Goal: Task Accomplishment & Management: Manage account settings

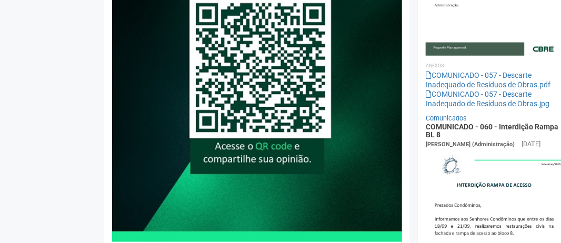
scroll to position [83, 0]
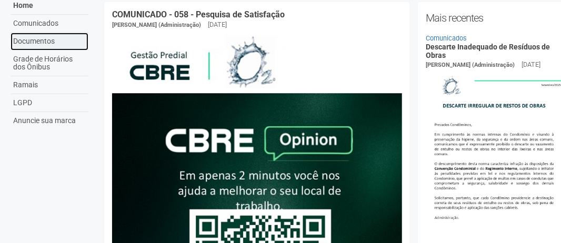
click at [47, 38] on link "Documentos" at bounding box center [50, 42] width 78 height 18
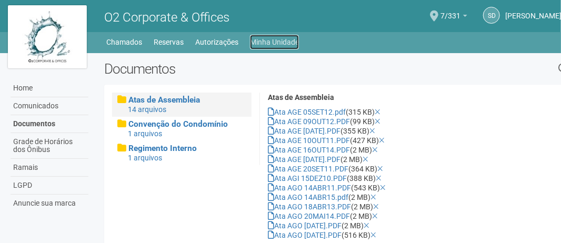
click at [254, 42] on link "Minha Unidade" at bounding box center [274, 42] width 49 height 15
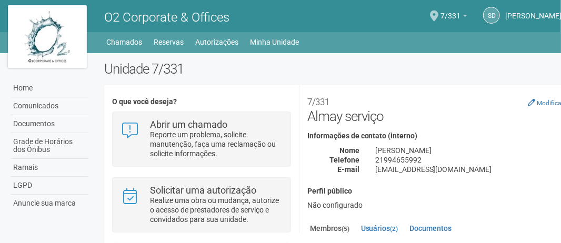
drag, startPoint x: 548, startPoint y: 150, endPoint x: 547, endPoint y: 185, distance: 35.8
click at [547, 185] on div "7/331 Almay serviço Modificar Informações de contato (interno) Nome Diego de Az…" at bounding box center [436, 151] width 256 height 117
click at [560, 229] on ul "Membros (5) Usuários (2) Documentos" at bounding box center [436, 229] width 256 height 17
drag, startPoint x: 504, startPoint y: 170, endPoint x: 455, endPoint y: 183, distance: 50.7
click at [455, 183] on div "7/331 Almay serviço Modificar Informações de contato (interno) Nome Diego de Az…" at bounding box center [436, 151] width 256 height 117
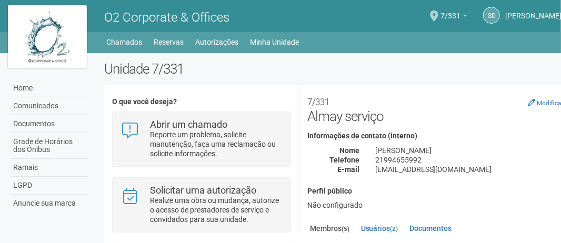
click at [545, 166] on div "[EMAIL_ADDRESS][DOMAIN_NAME]" at bounding box center [470, 169] width 204 height 9
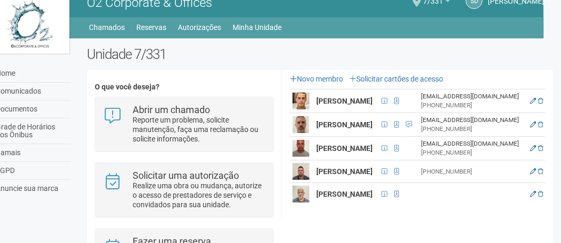
scroll to position [21, 17]
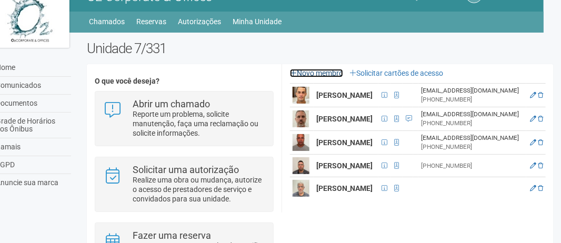
click at [324, 69] on link "Novo membro" at bounding box center [316, 73] width 53 height 8
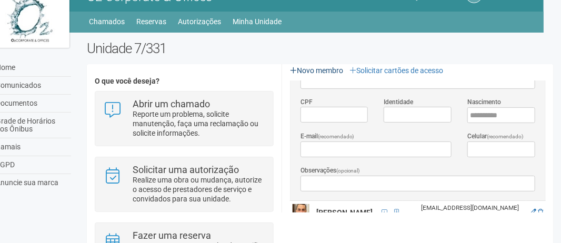
scroll to position [0, 0]
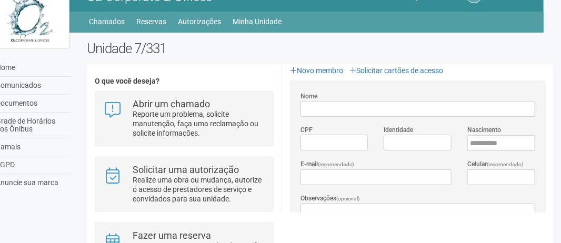
type input "*"
